Goal: Obtain resource: Obtain resource

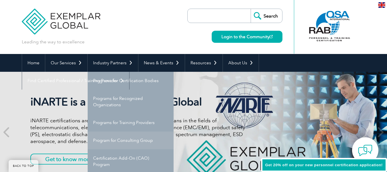
scroll to position [57, 0]
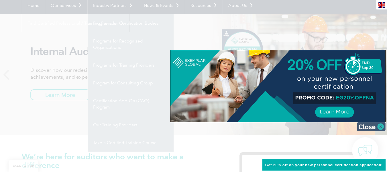
click at [376, 126] on img at bounding box center [371, 126] width 29 height 9
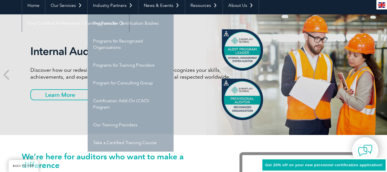
click at [122, 144] on link "Take a Certified Training Course" at bounding box center [131, 142] width 86 height 18
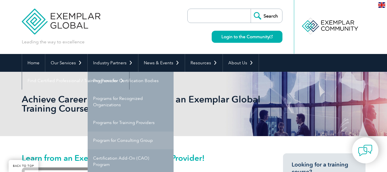
scroll to position [57, 0]
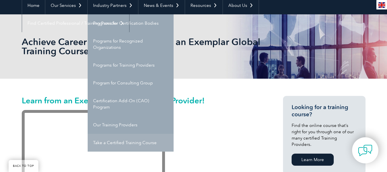
click at [122, 143] on link "Take a Certified Training Course" at bounding box center [131, 142] width 86 height 18
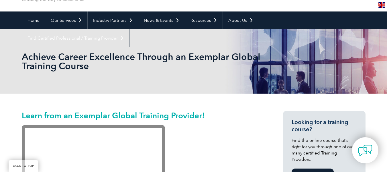
scroll to position [100, 0]
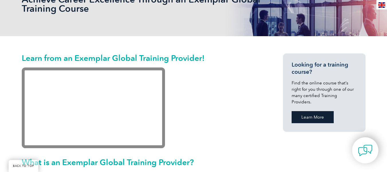
click at [311, 114] on link "Learn More" at bounding box center [312, 117] width 42 height 12
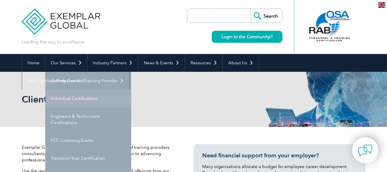
click at [62, 98] on link "Individual Certifications" at bounding box center [88, 98] width 86 height 18
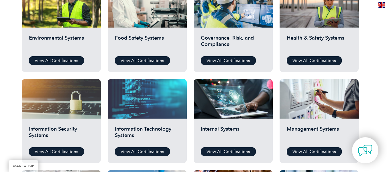
scroll to position [286, 0]
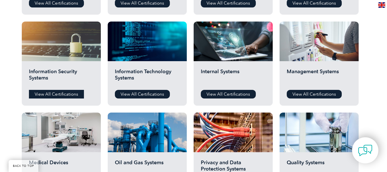
click at [64, 93] on link "View All Certifications" at bounding box center [56, 94] width 55 height 9
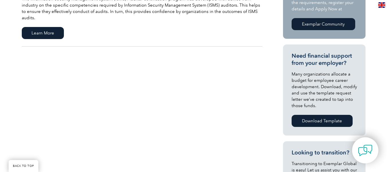
scroll to position [115, 0]
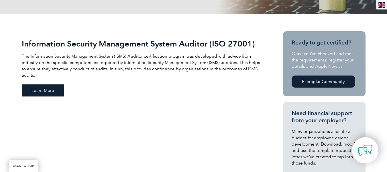
click at [43, 87] on span "Learn More" at bounding box center [43, 90] width 42 height 12
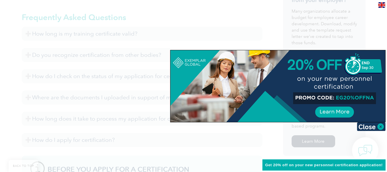
scroll to position [229, 0]
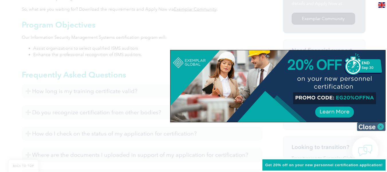
click at [374, 126] on img at bounding box center [371, 126] width 29 height 9
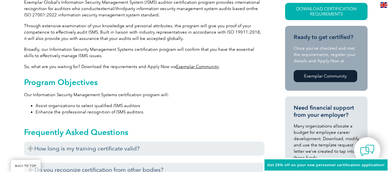
scroll to position [115, 0]
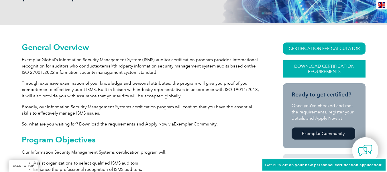
click at [321, 66] on link "Download Certification Requirements" at bounding box center [324, 68] width 82 height 17
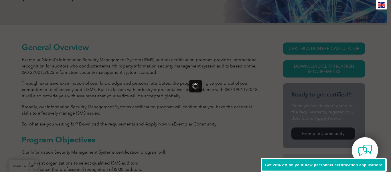
scroll to position [0, 0]
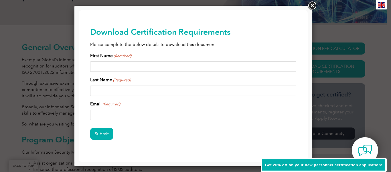
click at [138, 64] on input "First Name (Required)" at bounding box center [193, 66] width 206 height 10
type input "amith"
type input "kumar"
type input "m"
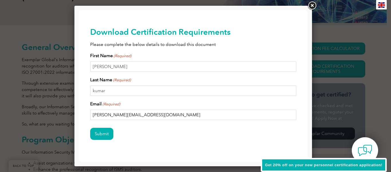
type input "amith.kumar@hotmail.com"
click at [90, 127] on input "Submit" at bounding box center [101, 133] width 23 height 12
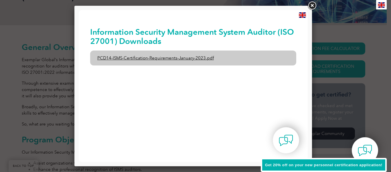
click at [178, 58] on link "PCD14-ISMS-Certification-Requirements-January-2023.pdf" at bounding box center [193, 57] width 206 height 15
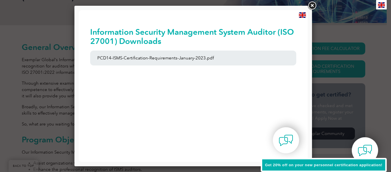
click at [311, 7] on link at bounding box center [312, 6] width 10 height 10
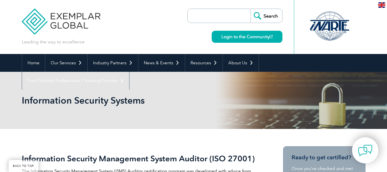
scroll to position [115, 0]
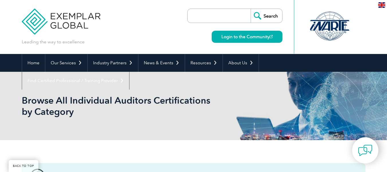
scroll to position [286, 0]
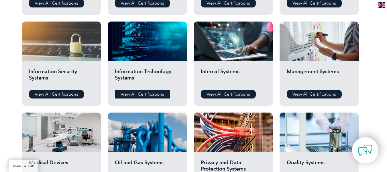
click at [146, 92] on link "View All Certifications" at bounding box center [142, 94] width 55 height 9
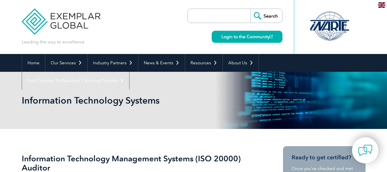
scroll to position [57, 0]
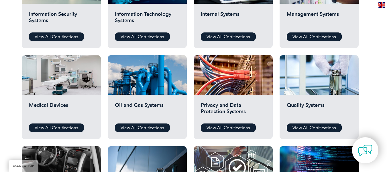
scroll to position [286, 0]
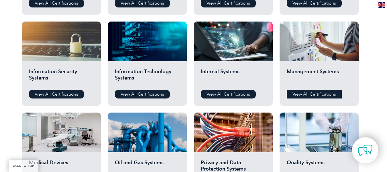
click at [309, 91] on link "View All Certifications" at bounding box center [314, 94] width 55 height 9
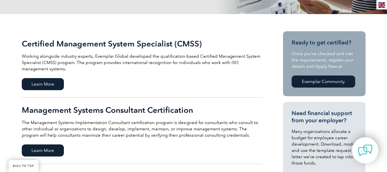
scroll to position [172, 0]
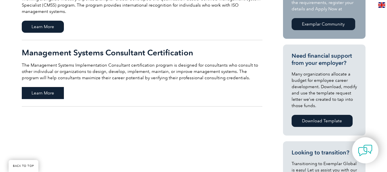
click at [43, 90] on span "Learn More" at bounding box center [43, 93] width 42 height 12
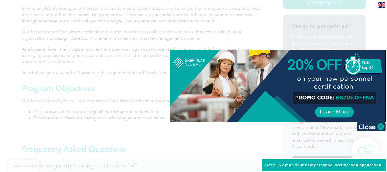
scroll to position [229, 0]
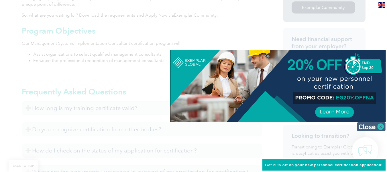
click at [370, 125] on img at bounding box center [371, 126] width 29 height 9
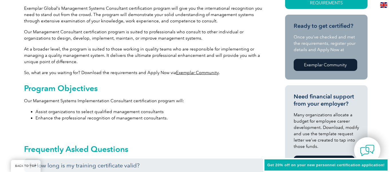
scroll to position [115, 0]
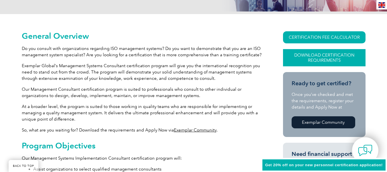
click at [319, 58] on link "Download Certification Requirements" at bounding box center [324, 57] width 82 height 17
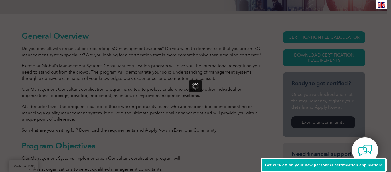
scroll to position [0, 0]
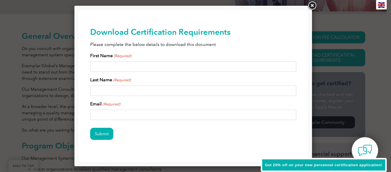
click at [148, 68] on input "First Name (Required)" at bounding box center [193, 66] width 206 height 10
click at [146, 65] on input "First Name (Required)" at bounding box center [193, 66] width 206 height 10
type input "amith"
type input "kumar"
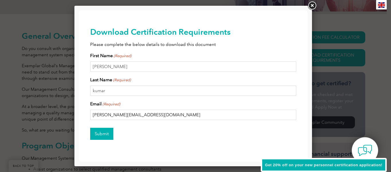
type input "amith.kumar@hotmail.com"
click at [96, 133] on input "Submit" at bounding box center [101, 133] width 23 height 12
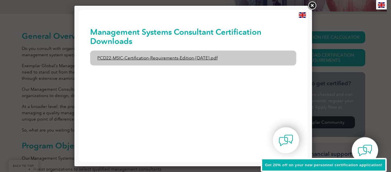
click at [159, 57] on link "PCD22-MSIC-Certification-Requirements-Edition-3-July-2021.pdf" at bounding box center [193, 57] width 206 height 15
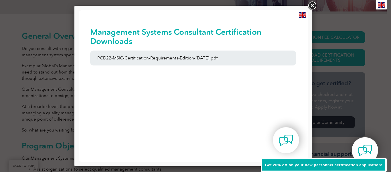
click at [317, 4] on div at bounding box center [195, 86] width 391 height 172
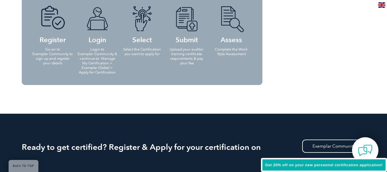
scroll to position [687, 0]
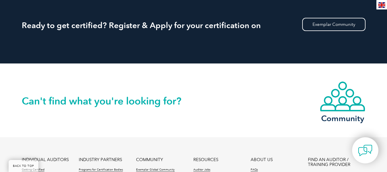
scroll to position [687, 0]
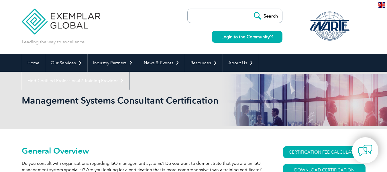
scroll to position [57, 0]
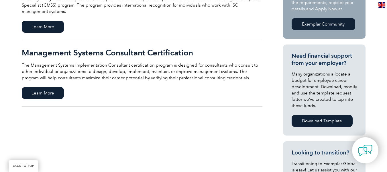
scroll to position [115, 0]
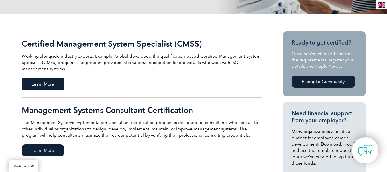
click at [49, 84] on span "Learn More" at bounding box center [43, 84] width 42 height 12
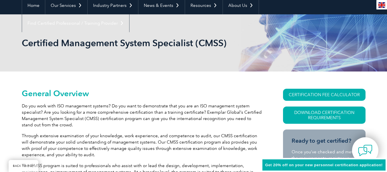
scroll to position [115, 0]
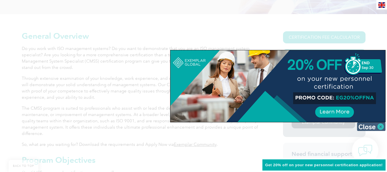
click at [375, 128] on img at bounding box center [371, 126] width 29 height 9
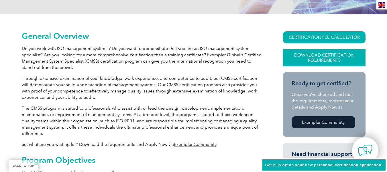
click at [331, 54] on link "Download Certification Requirements" at bounding box center [324, 57] width 82 height 17
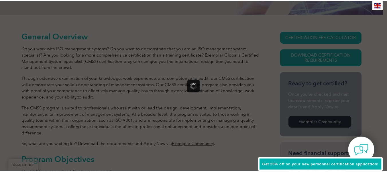
scroll to position [0, 0]
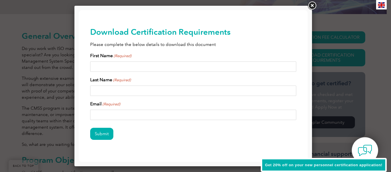
click at [138, 66] on input "First Name (Required)" at bounding box center [193, 66] width 206 height 10
click at [313, 7] on link at bounding box center [312, 6] width 10 height 10
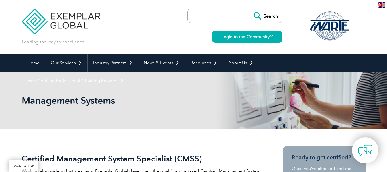
scroll to position [115, 0]
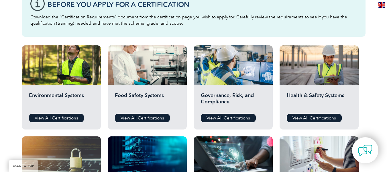
scroll to position [229, 0]
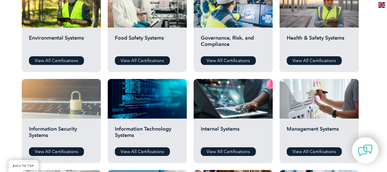
click at [68, 110] on div at bounding box center [61, 99] width 79 height 40
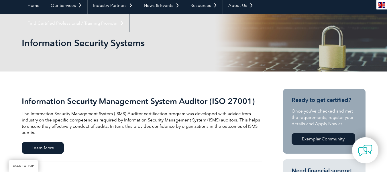
scroll to position [115, 0]
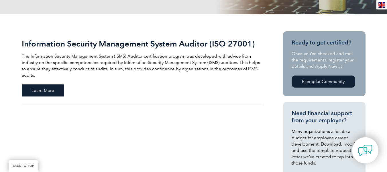
click at [42, 85] on span "Learn More" at bounding box center [43, 90] width 42 height 12
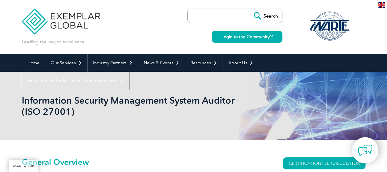
scroll to position [57, 0]
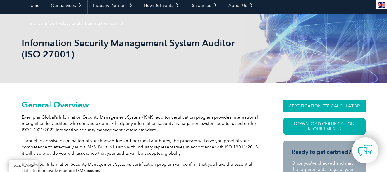
click at [313, 106] on link "CERTIFICATION FEE CALCULATOR" at bounding box center [324, 106] width 82 height 12
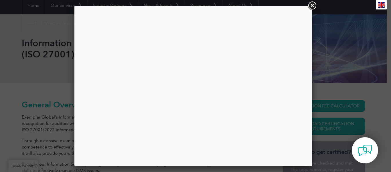
click at [245, 58] on div at bounding box center [193, 85] width 229 height 151
click at [313, 7] on link at bounding box center [312, 6] width 10 height 10
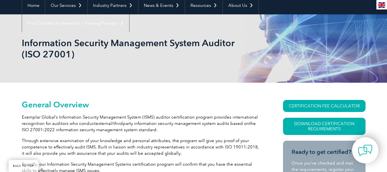
scroll to position [115, 0]
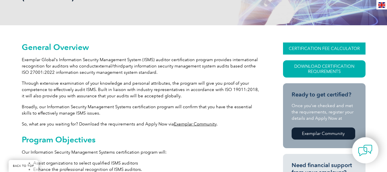
click at [312, 46] on link "CERTIFICATION FEE CALCULATOR" at bounding box center [324, 48] width 82 height 12
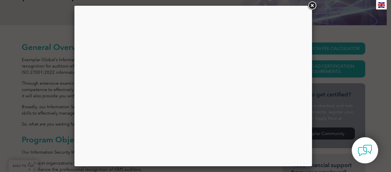
click at [314, 6] on link at bounding box center [312, 6] width 10 height 10
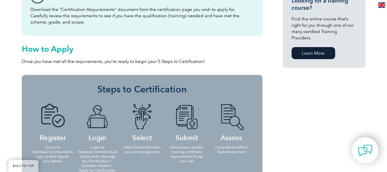
scroll to position [515, 0]
